Goal: Check status: Check status

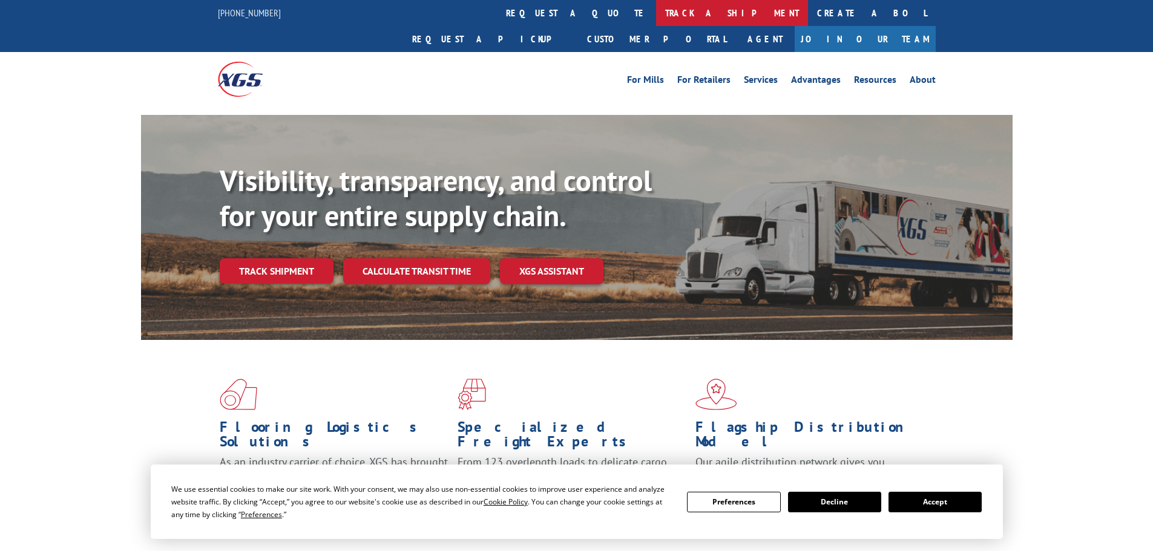
click at [656, 19] on link "track a shipment" at bounding box center [732, 13] width 152 height 26
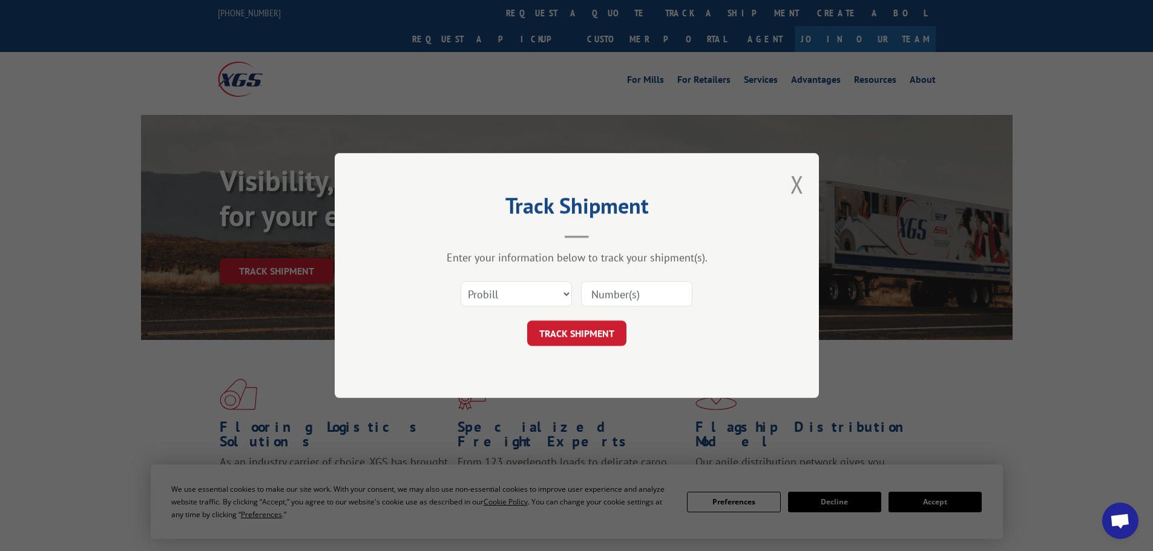
click at [601, 293] on input at bounding box center [636, 293] width 111 height 25
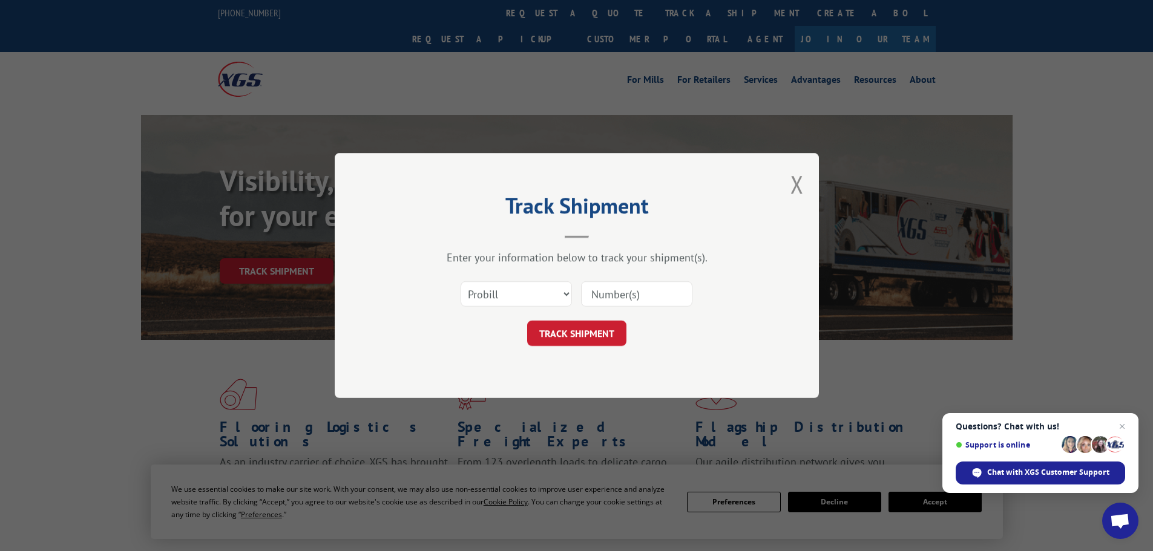
paste input "261912250904"
type input "261912250904"
click at [604, 332] on button "TRACK SHIPMENT" at bounding box center [576, 333] width 99 height 25
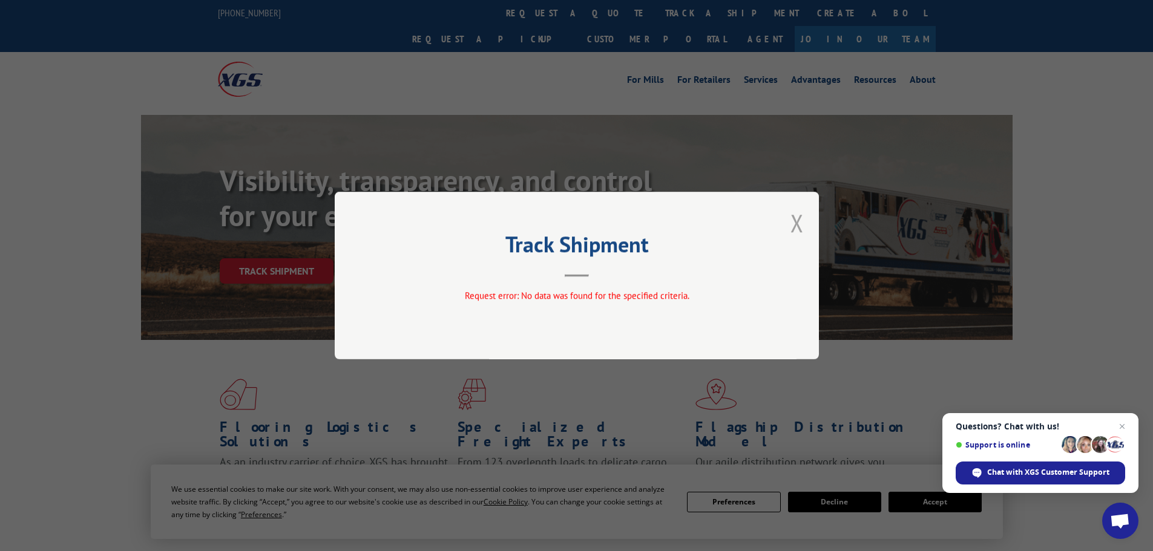
click at [797, 224] on button "Close modal" at bounding box center [796, 223] width 13 height 32
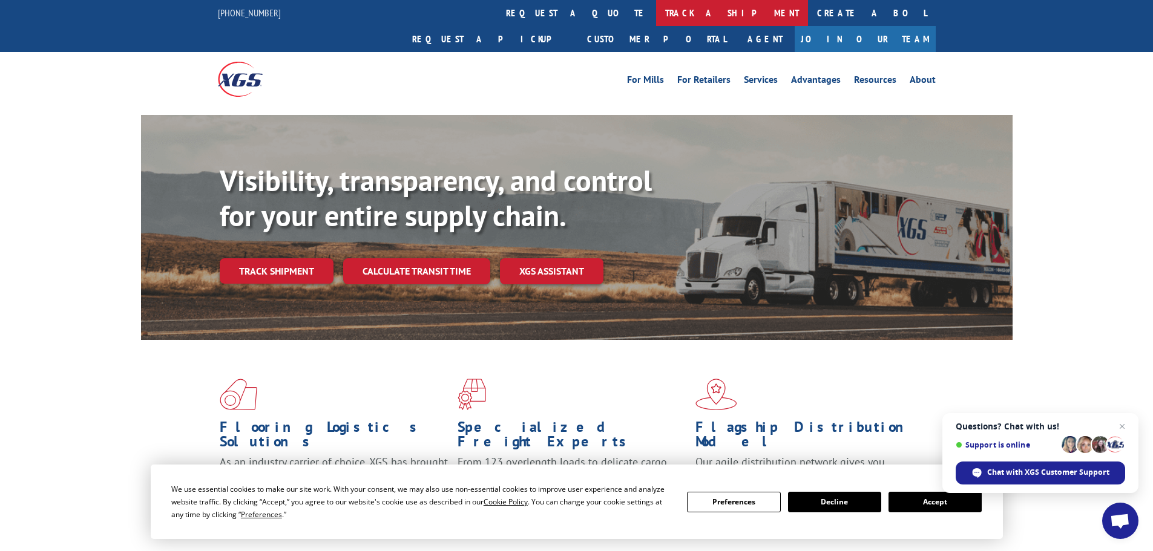
click at [656, 16] on link "track a shipment" at bounding box center [732, 13] width 152 height 26
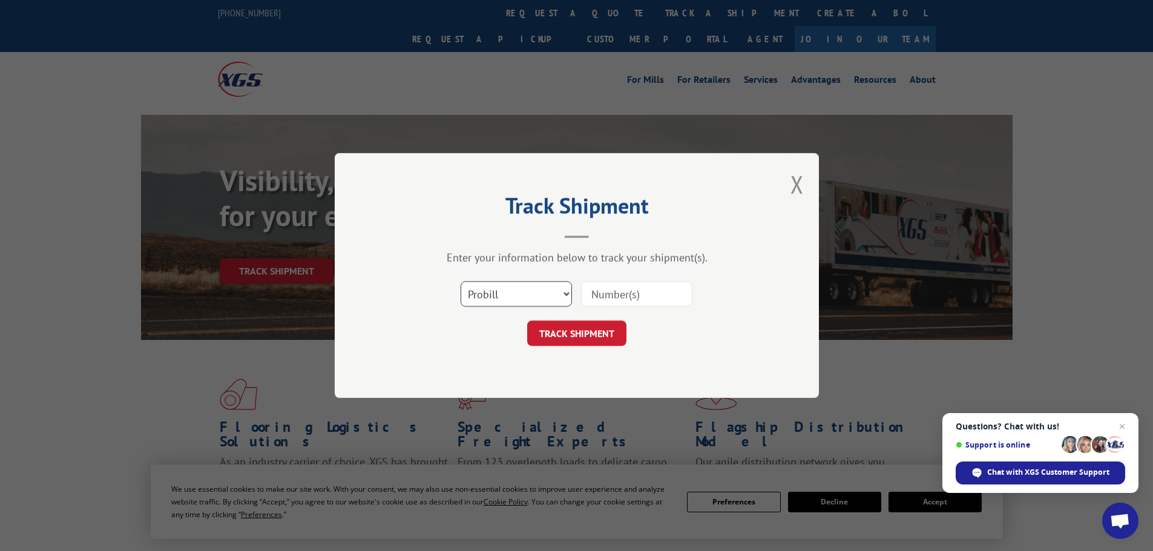
click at [522, 298] on select "Select category... Probill BOL PO" at bounding box center [515, 293] width 111 height 25
select select "bol"
click at [460, 281] on select "Select category... Probill BOL PO" at bounding box center [515, 293] width 111 height 25
click at [610, 299] on input at bounding box center [636, 293] width 111 height 25
paste input "449392"
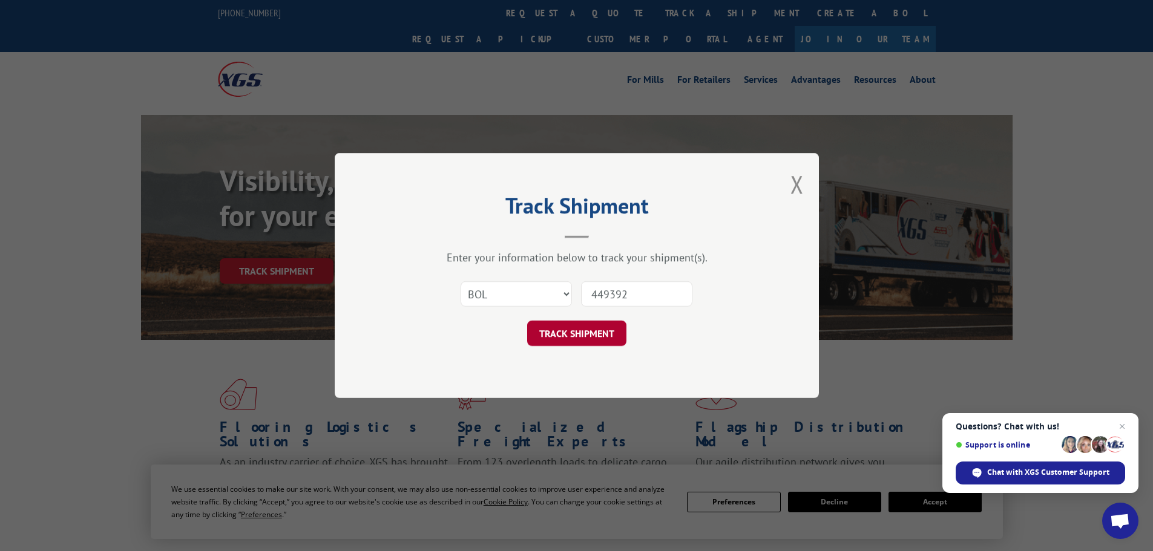
type input "449392"
click at [606, 332] on button "TRACK SHIPMENT" at bounding box center [576, 333] width 99 height 25
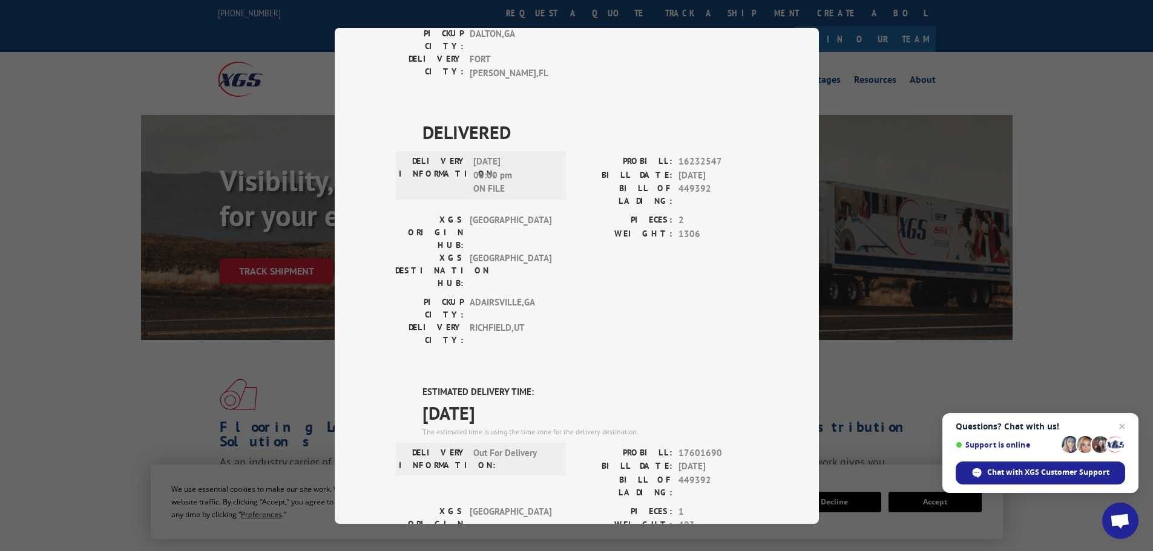
scroll to position [303, 0]
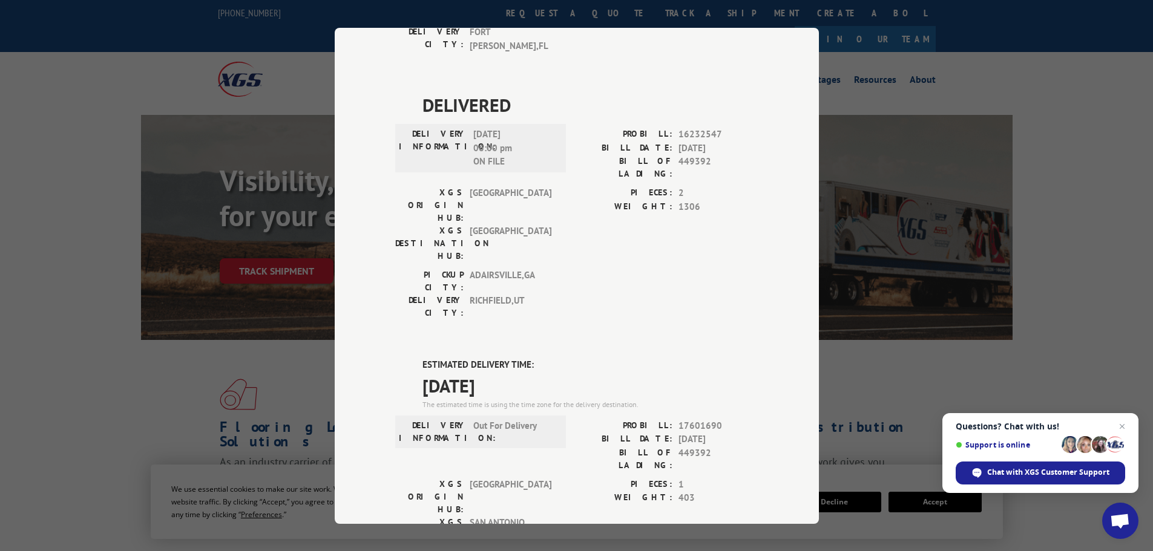
drag, startPoint x: 522, startPoint y: 241, endPoint x: 417, endPoint y: 243, distance: 104.7
copy span "[DATE]"
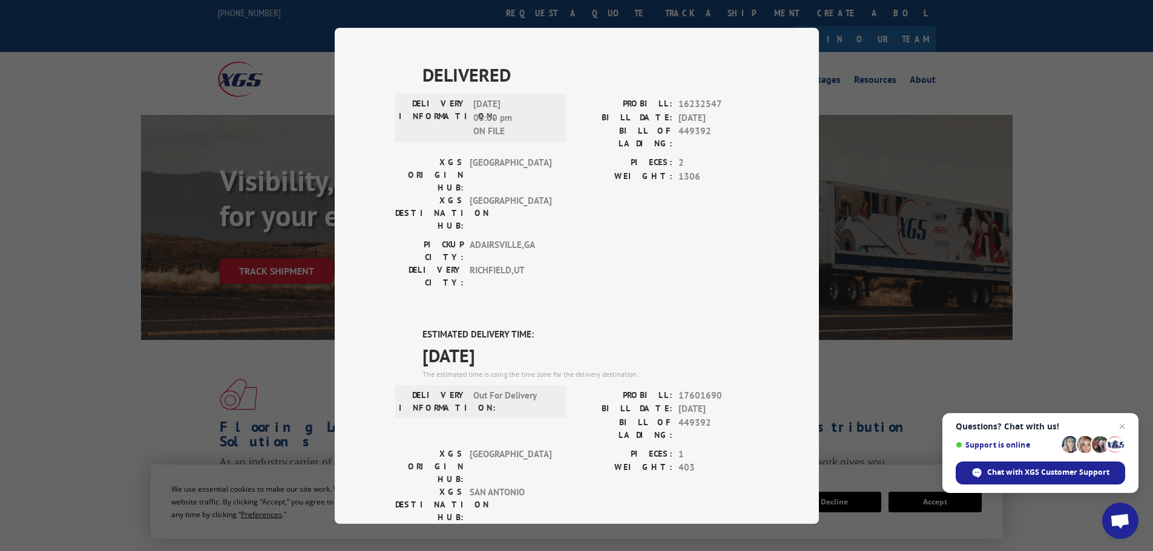
scroll to position [363, 0]
